Goal: Information Seeking & Learning: Find specific fact

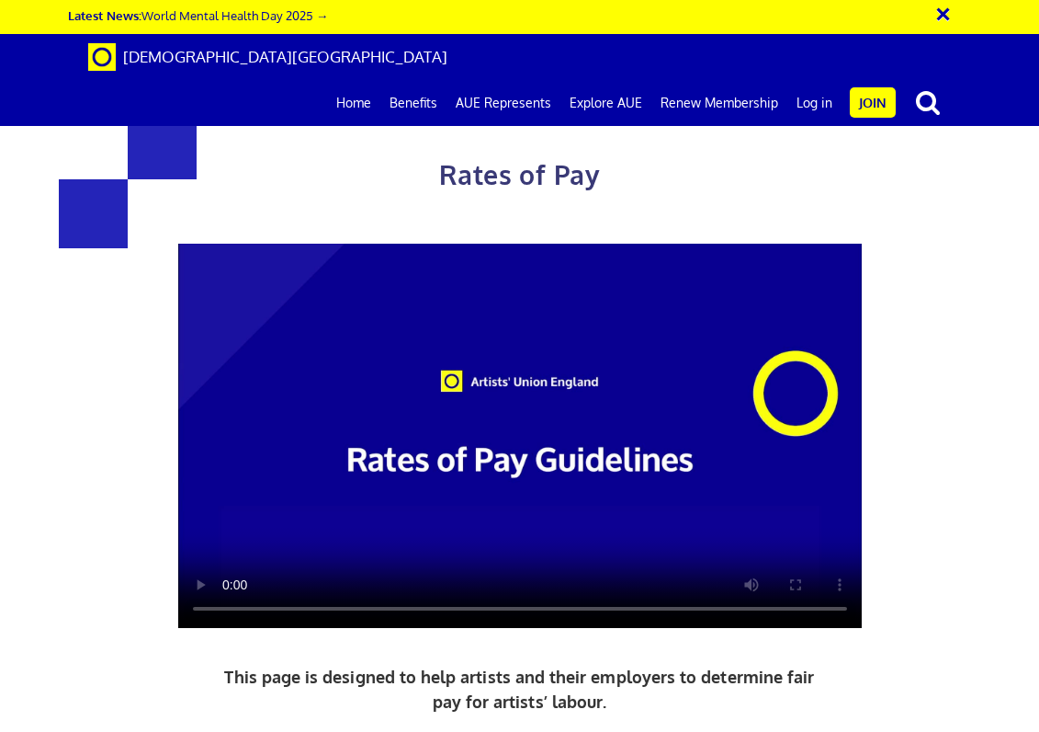
scroll to position [276, 0]
drag, startPoint x: 250, startPoint y: 239, endPoint x: 882, endPoint y: 426, distance: 659.5
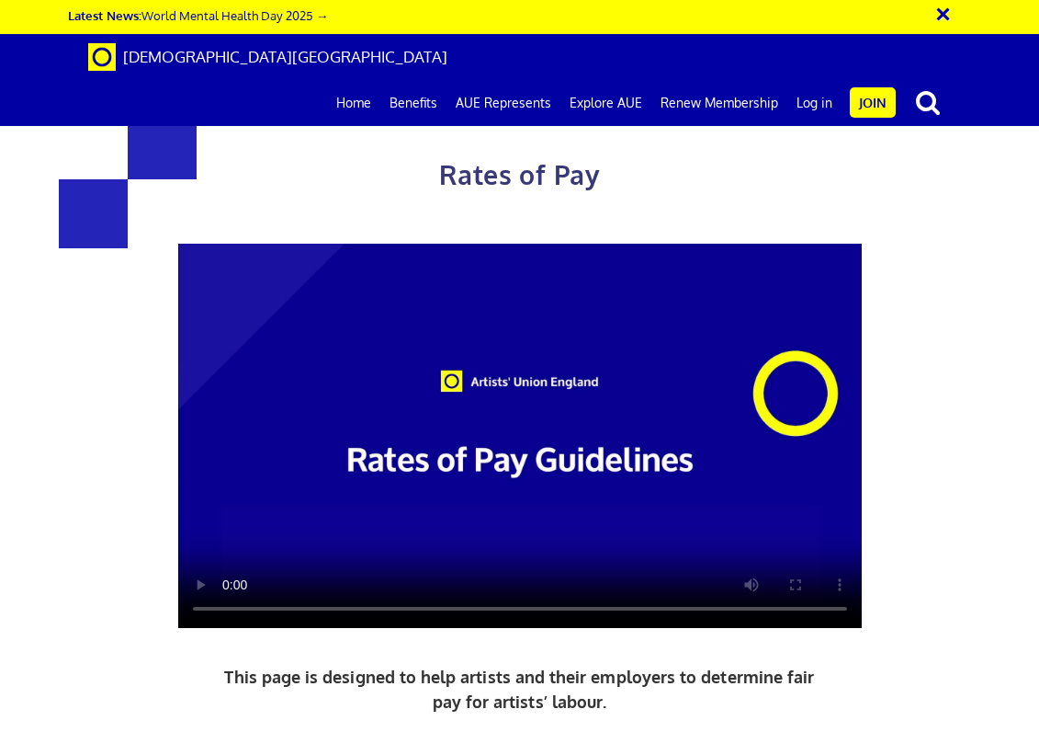
scroll to position [827, 0]
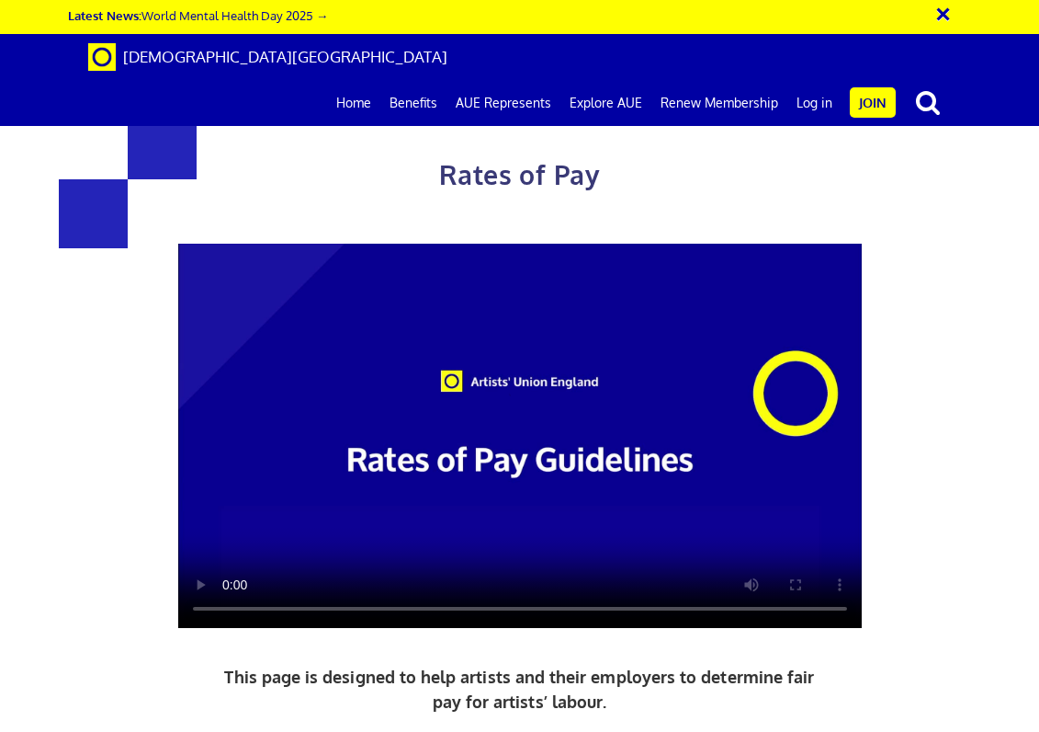
click at [109, 505] on div "Rates of Pay This page is designed to help artists and their employers to deter…" at bounding box center [519, 505] width 1067 height 974
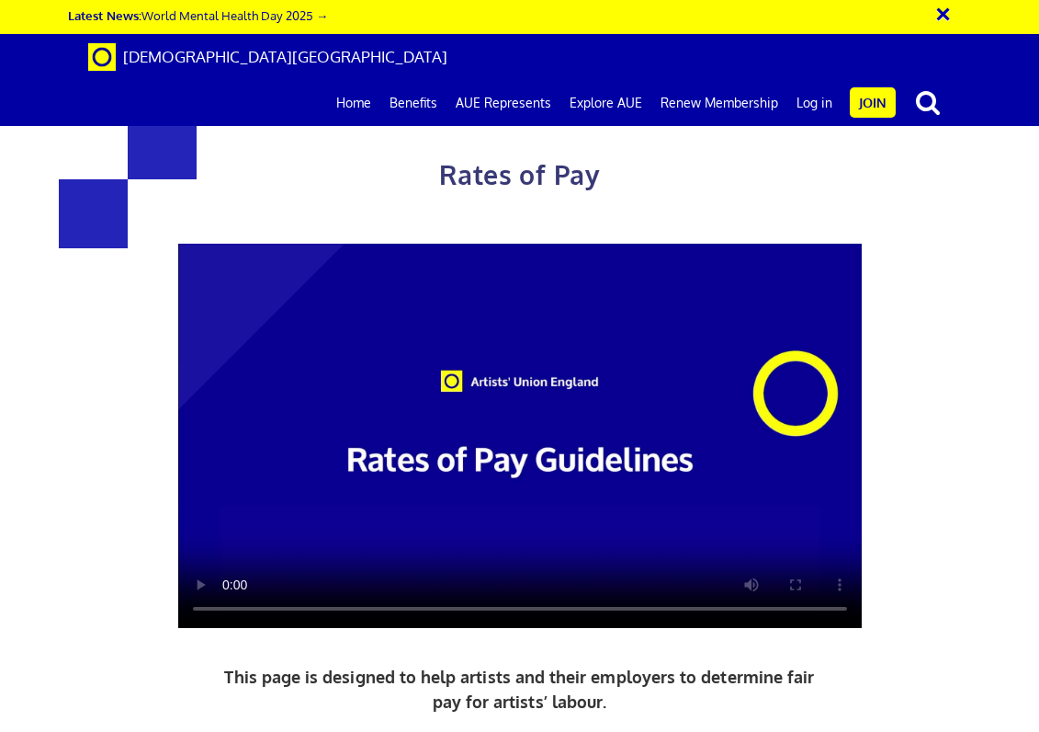
scroll to position [1562, 0]
drag, startPoint x: 250, startPoint y: 423, endPoint x: 703, endPoint y: 441, distance: 453.4
drag, startPoint x: 703, startPoint y: 441, endPoint x: 677, endPoint y: 403, distance: 45.6
copy body "Lorem ips Dolors Ametc adi Elitse Doeiu TE: £203.17 i utl ½ £397.44 etd ½ mag £…"
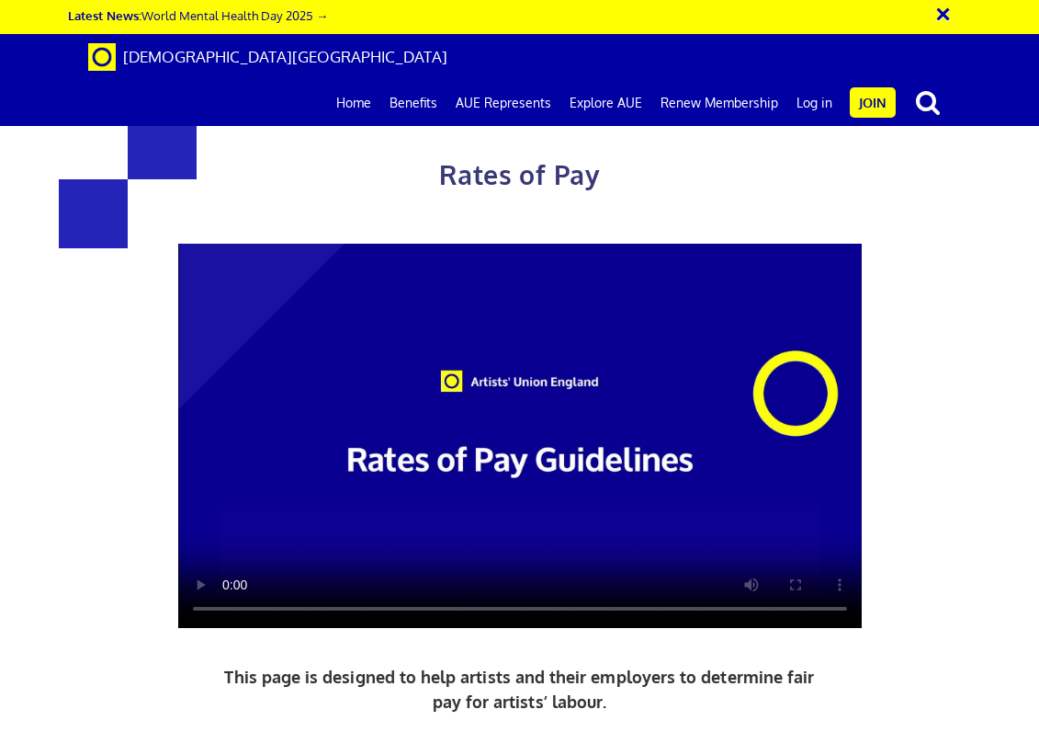
scroll to position [643, 0]
drag, startPoint x: 109, startPoint y: 52, endPoint x: 471, endPoint y: 210, distance: 394.3
click at [471, 210] on div "Rates of Pay This page is designed to help artists and their employers to deter…" at bounding box center [520, 533] width 711 height 919
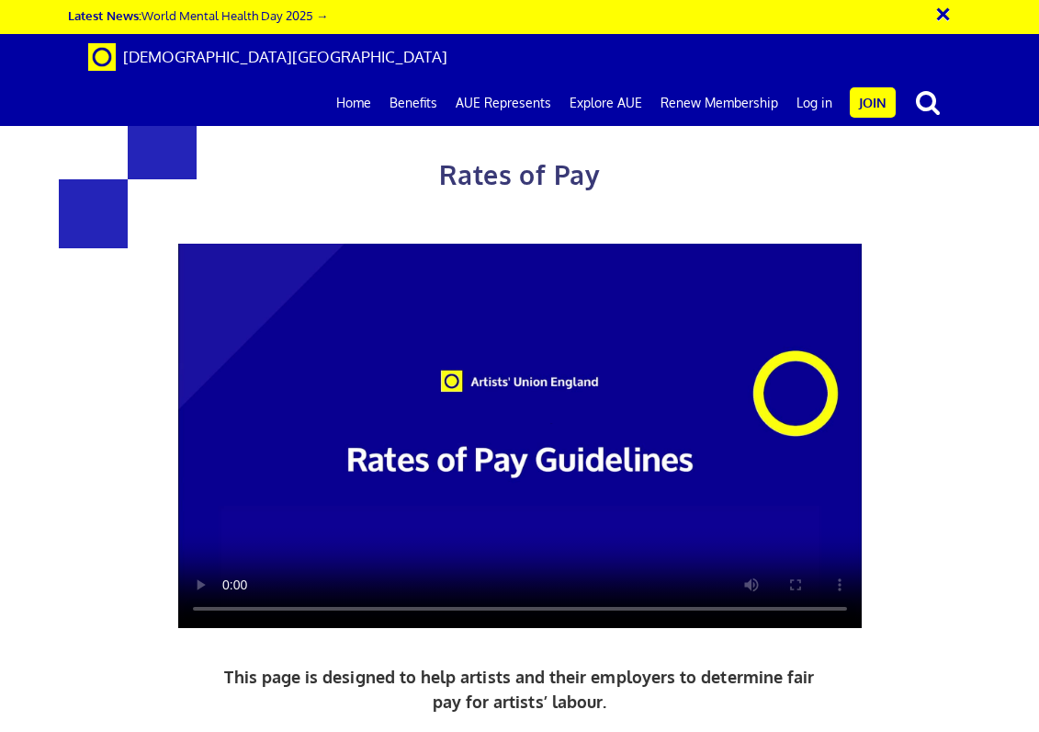
scroll to position [3676, 0]
